Goal: Communication & Community: Answer question/provide support

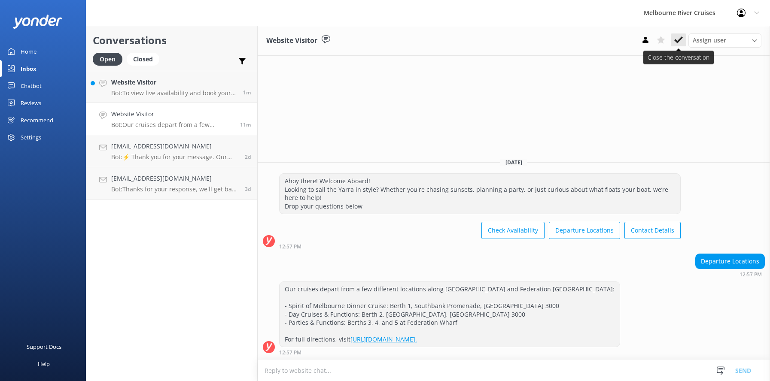
click at [678, 39] on icon at bounding box center [678, 40] width 9 height 9
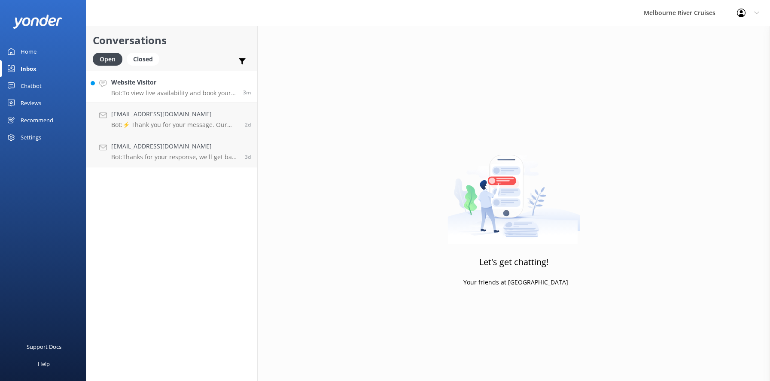
click at [137, 90] on p "Bot: To view live availability and book your Melbourne River Cruise experience,…" at bounding box center [173, 93] width 125 height 8
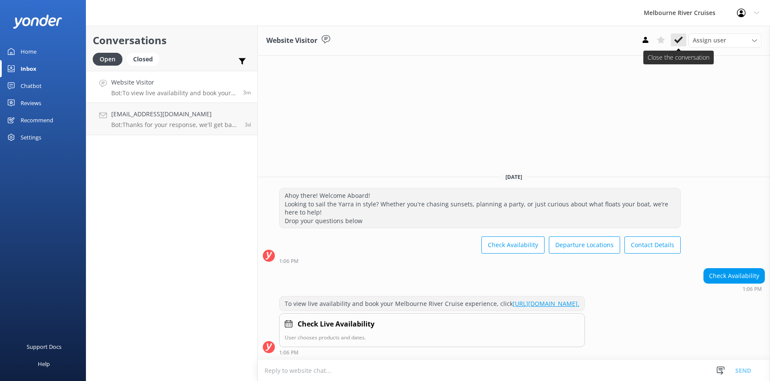
click at [678, 40] on use at bounding box center [678, 39] width 9 height 7
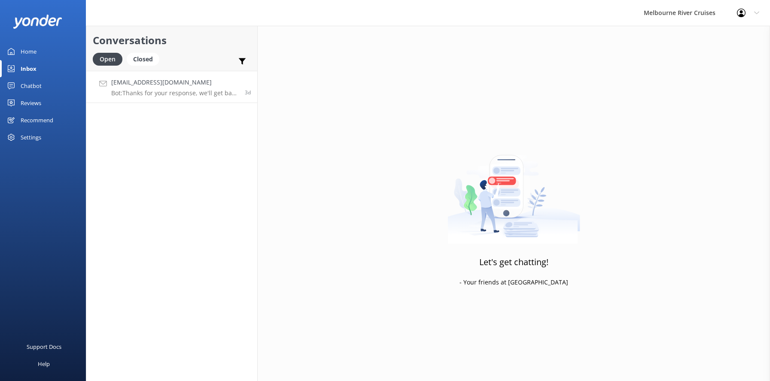
click at [153, 84] on h4 "[EMAIL_ADDRESS][DOMAIN_NAME]" at bounding box center [174, 82] width 127 height 9
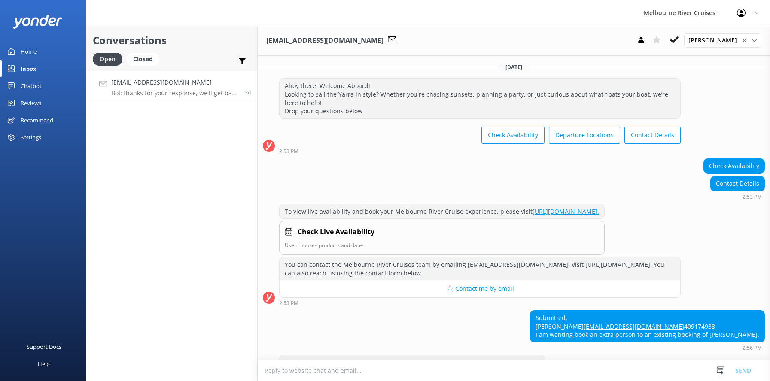
scroll to position [137, 0]
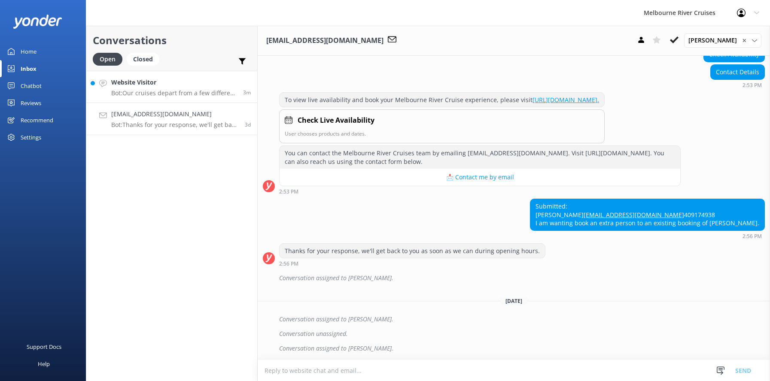
click at [151, 86] on h4 "Website Visitor" at bounding box center [173, 82] width 125 height 9
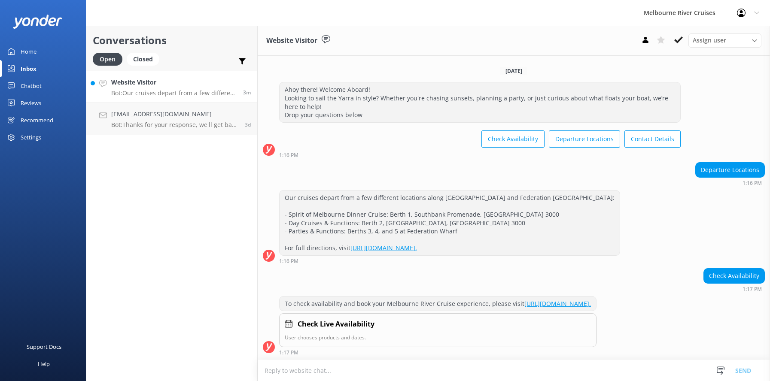
scroll to position [5, 0]
click at [675, 44] on icon at bounding box center [678, 40] width 9 height 9
